Goal: Find specific page/section: Find specific page/section

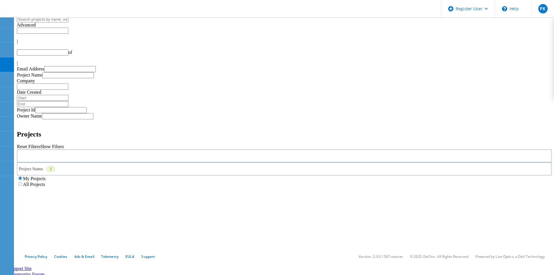
type input "1"
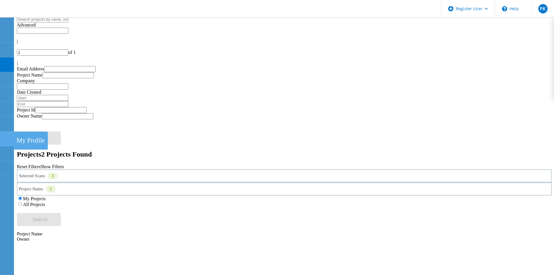
click at [3, 136] on use at bounding box center [3, 136] width 0 height 0
click at [3, 121] on use at bounding box center [3, 121] width 0 height 0
click at [25, 123] on div "Admin Panel" at bounding box center [34, 126] width 34 height 8
